Goal: Task Accomplishment & Management: Manage account settings

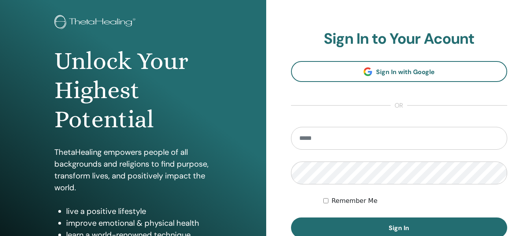
scroll to position [49, 0]
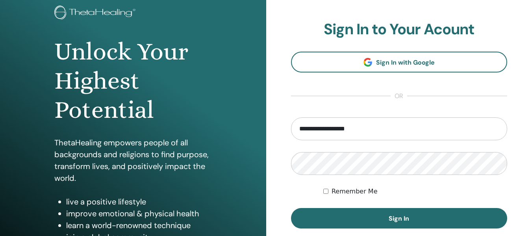
type input "**********"
click at [291, 208] on button "Sign In" at bounding box center [399, 218] width 217 height 20
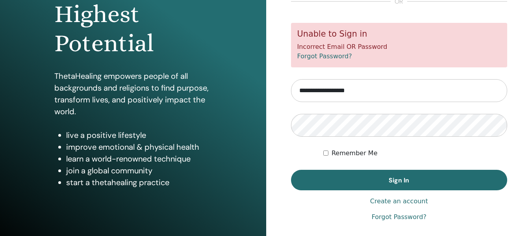
scroll to position [117, 0]
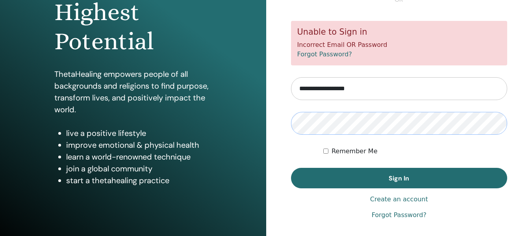
click at [291, 168] on button "Sign In" at bounding box center [399, 178] width 217 height 20
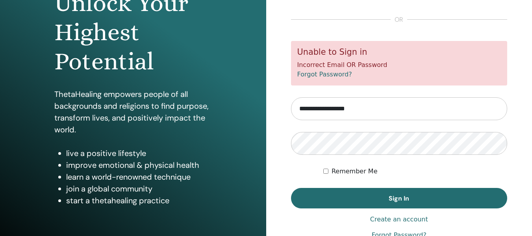
scroll to position [119, 0]
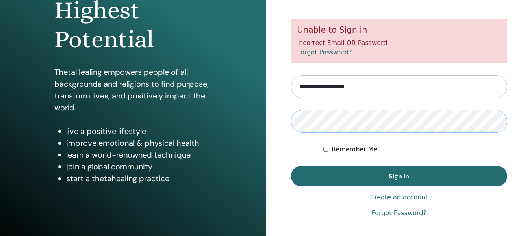
click at [291, 166] on button "Sign In" at bounding box center [399, 176] width 217 height 20
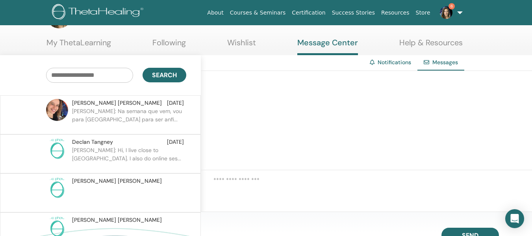
scroll to position [32, 0]
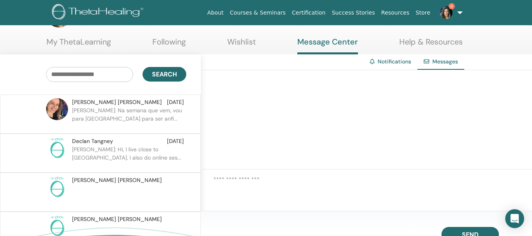
click at [165, 150] on p "Maria Julia: Hi, I live close to Porto. I also do online ses..." at bounding box center [129, 157] width 114 height 24
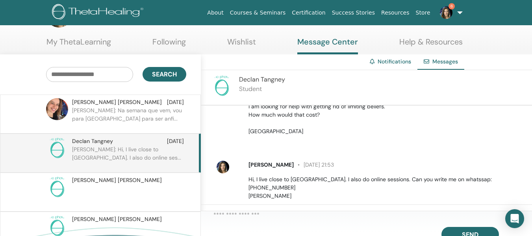
scroll to position [61, 0]
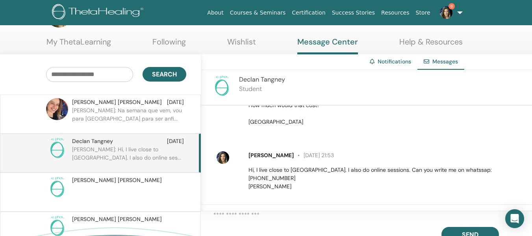
click at [122, 108] on p "Lisandra: Na semana que vem, vou para Portugal para ser anfi..." at bounding box center [129, 118] width 114 height 24
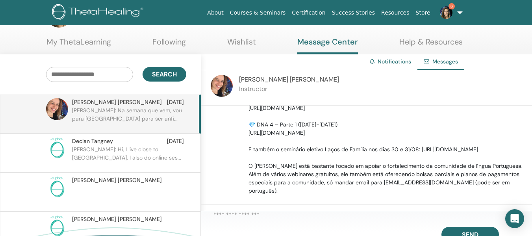
scroll to position [235, 0]
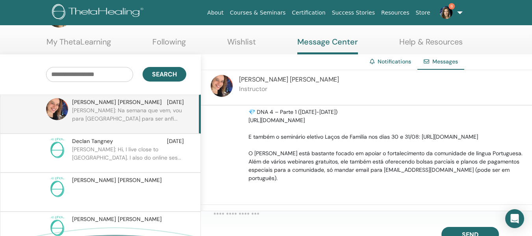
click at [459, 14] on link "6" at bounding box center [449, 12] width 32 height 25
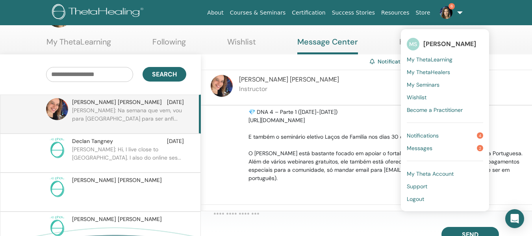
click at [459, 137] on link "Notifications 4" at bounding box center [445, 135] width 76 height 13
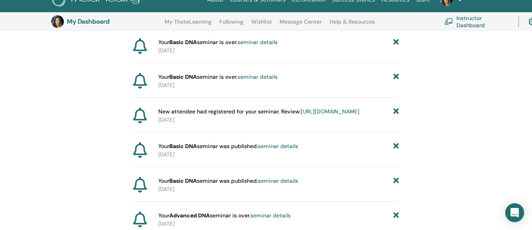
scroll to position [191, 0]
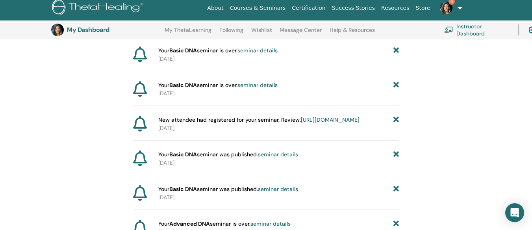
click at [463, 28] on link "Instructor Dashboard" at bounding box center [476, 29] width 65 height 17
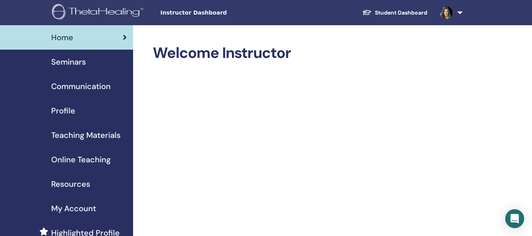
click at [460, 13] on link at bounding box center [449, 12] width 32 height 25
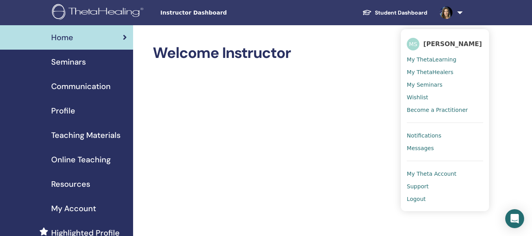
click at [433, 176] on span "My Theta Account" at bounding box center [432, 173] width 50 height 7
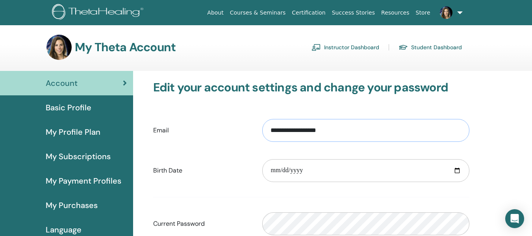
drag, startPoint x: 354, startPoint y: 131, endPoint x: 250, endPoint y: 136, distance: 104.1
click at [250, 136] on div "**********" at bounding box center [311, 130] width 328 height 34
type input "**********"
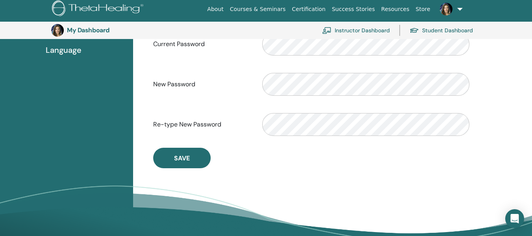
scroll to position [198, 0]
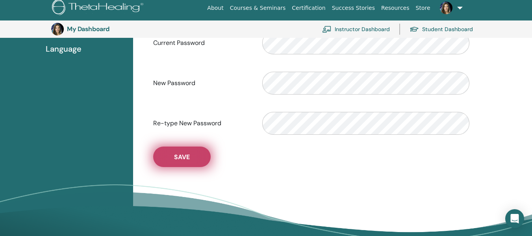
click at [190, 157] on button "Save" at bounding box center [181, 156] width 57 height 20
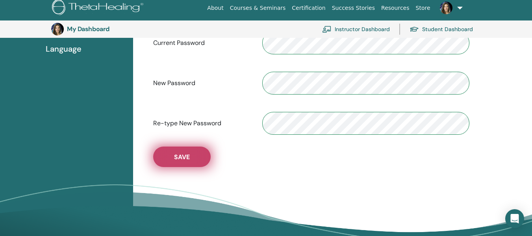
click at [202, 156] on button "Save" at bounding box center [181, 156] width 57 height 20
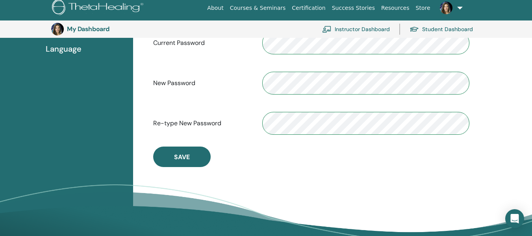
click at [359, 29] on link "Instructor Dashboard" at bounding box center [356, 28] width 68 height 17
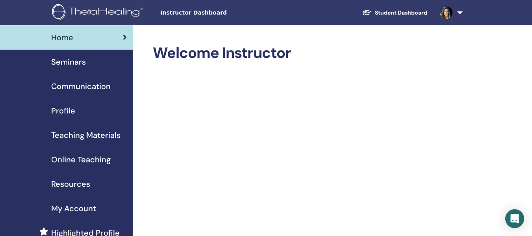
click at [96, 117] on link "Profile" at bounding box center [66, 110] width 133 height 24
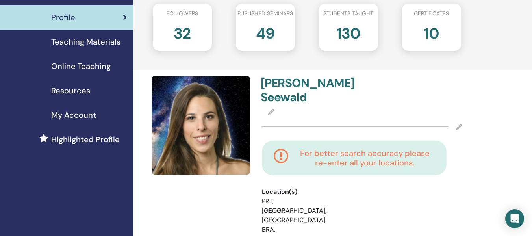
scroll to position [96, 0]
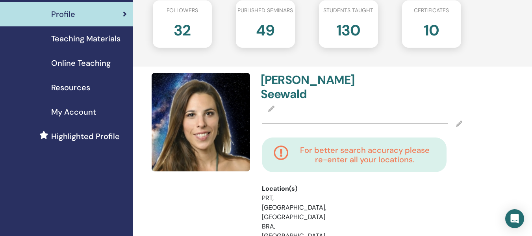
click at [83, 113] on span "My Account" at bounding box center [73, 112] width 45 height 12
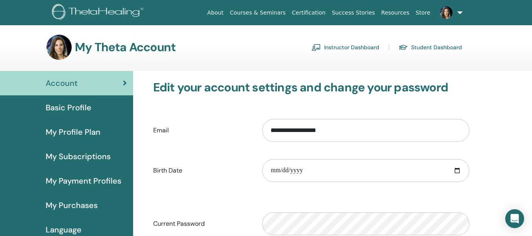
click at [458, 13] on link at bounding box center [449, 12] width 32 height 25
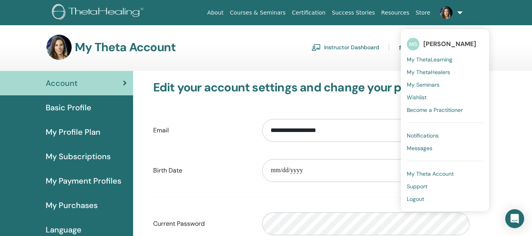
click at [422, 148] on span "Messages" at bounding box center [420, 147] width 26 height 7
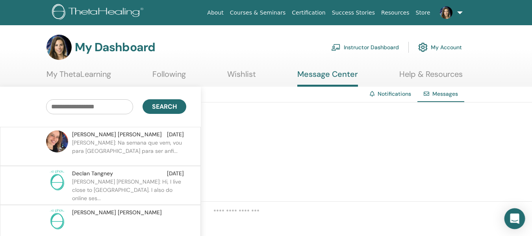
click at [515, 217] on icon "Open Intercom Messenger" at bounding box center [514, 218] width 9 height 10
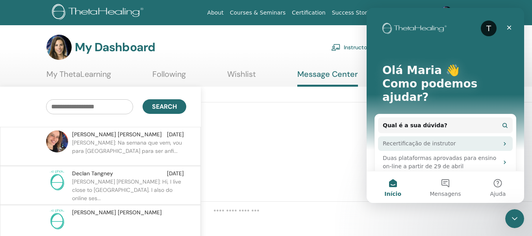
click at [447, 139] on div "Recertificação de instrutor" at bounding box center [441, 143] width 116 height 8
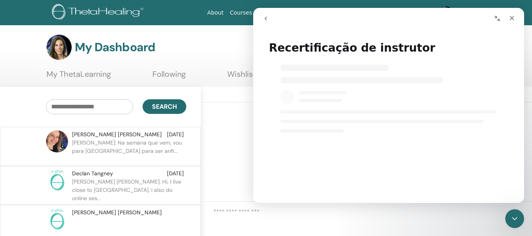
select select "**"
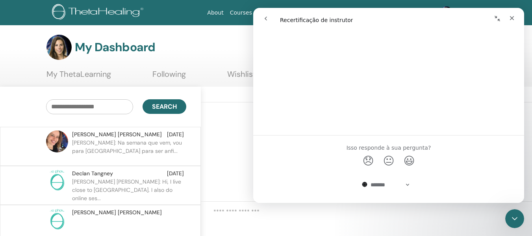
scroll to position [1486, 0]
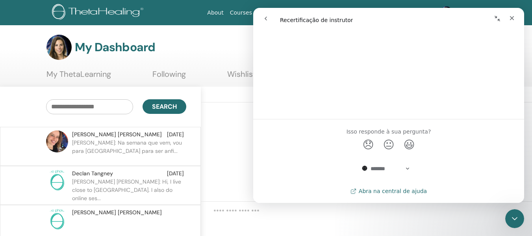
click at [413, 191] on link "Abra na central de ajuda" at bounding box center [388, 191] width 76 height 6
